Goal: Understand process/instructions

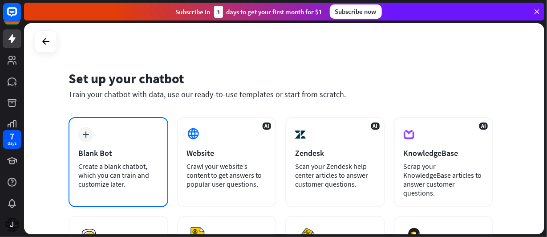
click at [118, 131] on div "plus Blank Bot Create a blank chatbot, which you can train and customize later." at bounding box center [119, 162] width 100 height 90
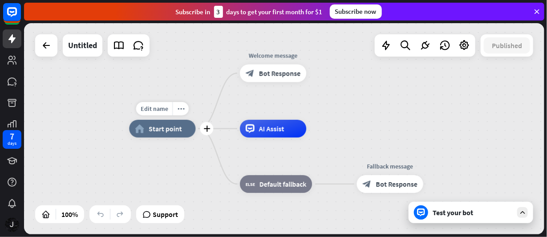
click at [157, 130] on span "Start point" at bounding box center [165, 128] width 33 height 9
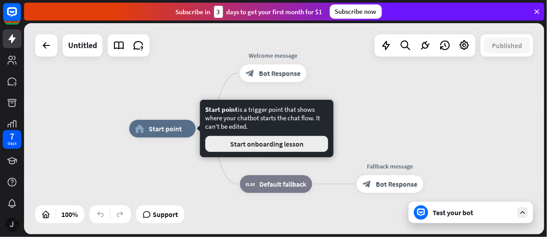
click at [226, 141] on button "Start onboarding lesson" at bounding box center [266, 144] width 123 height 16
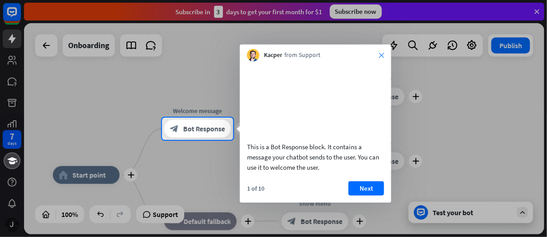
click at [381, 55] on icon "close" at bounding box center [381, 55] width 5 height 5
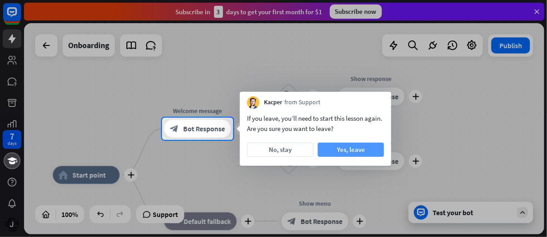
click at [345, 146] on button "Yes, leave" at bounding box center [351, 149] width 66 height 14
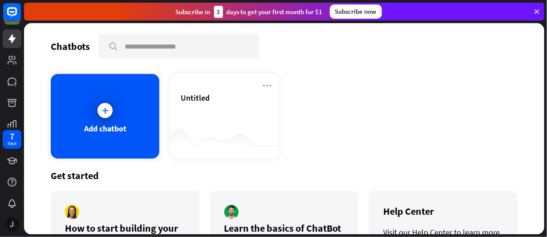
scroll to position [65, 0]
